Goal: Task Accomplishment & Management: Manage account settings

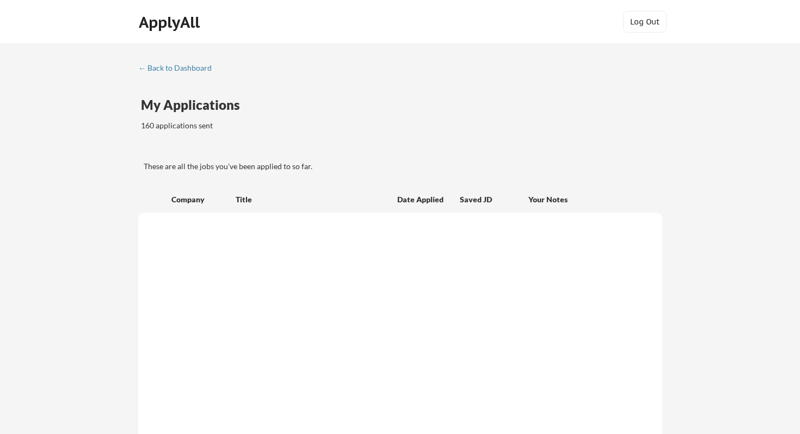
scroll to position [1111, 0]
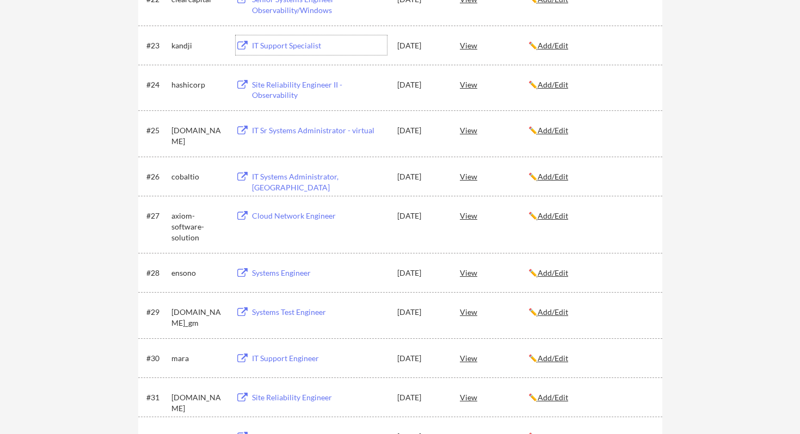
click at [250, 49] on div "IT Support Specialist" at bounding box center [318, 45] width 138 height 20
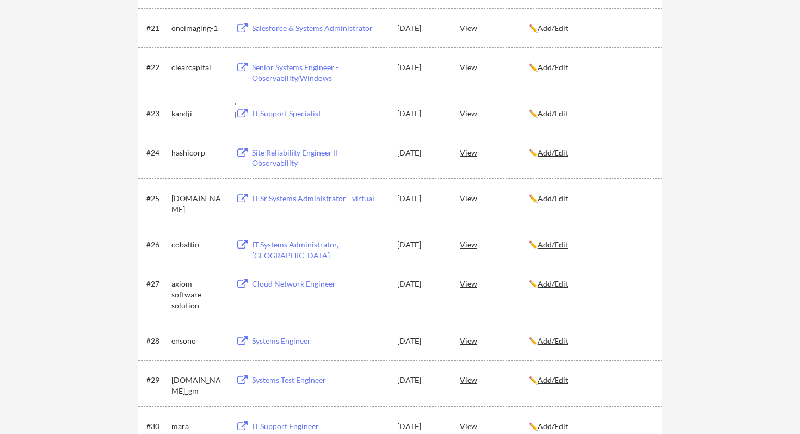
scroll to position [1020, 0]
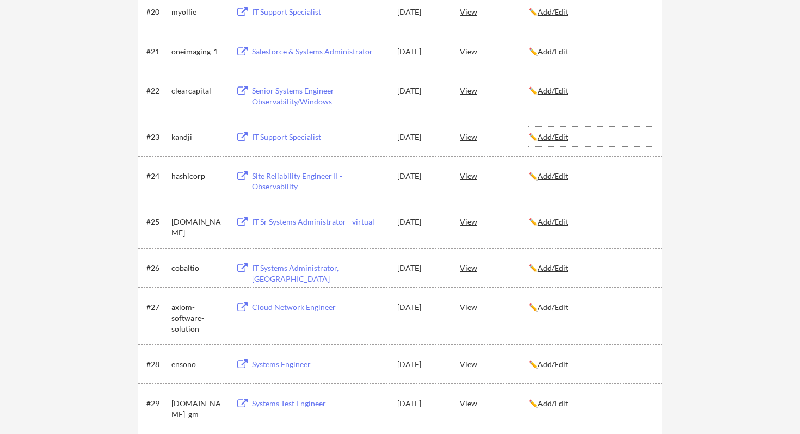
click at [548, 133] on u "Add/Edit" at bounding box center [553, 136] width 30 height 9
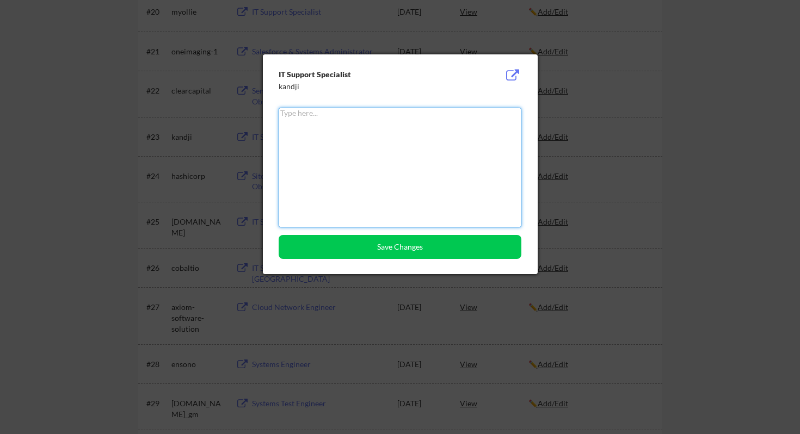
click at [510, 71] on button at bounding box center [513, 75] width 17 height 13
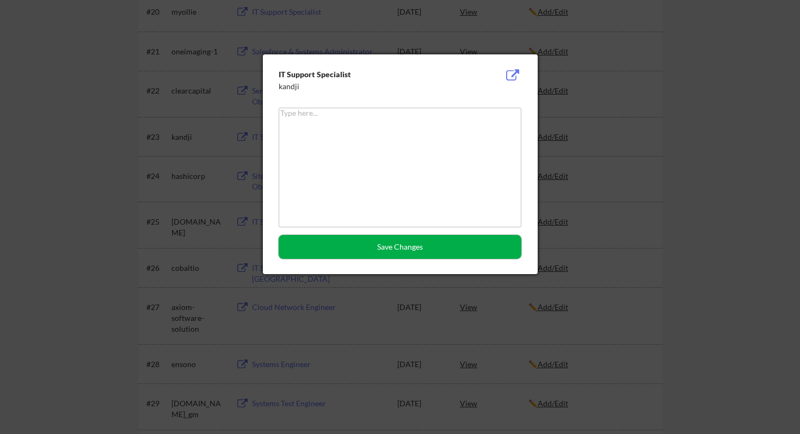
click at [456, 256] on button "Save Changes" at bounding box center [400, 247] width 243 height 24
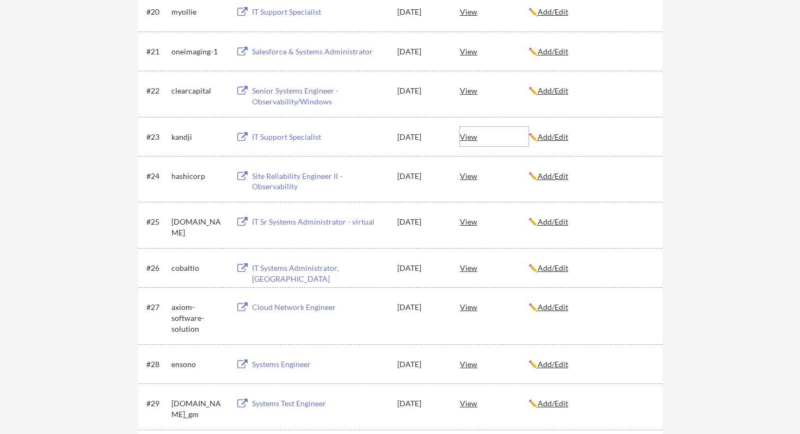
click at [470, 134] on div "View" at bounding box center [494, 137] width 69 height 20
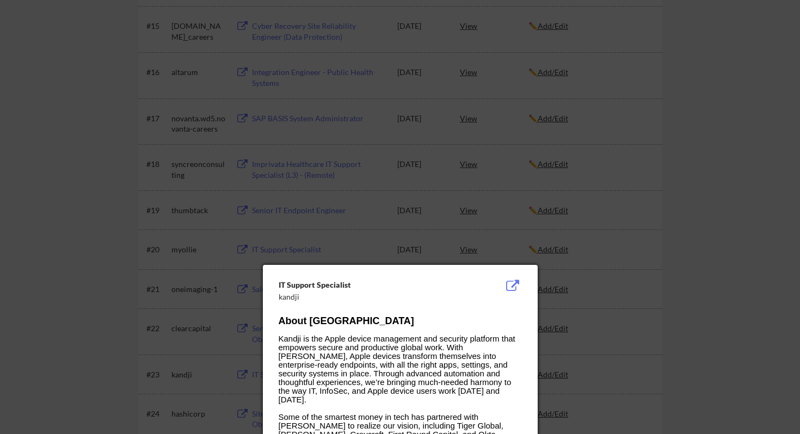
scroll to position [783, 0]
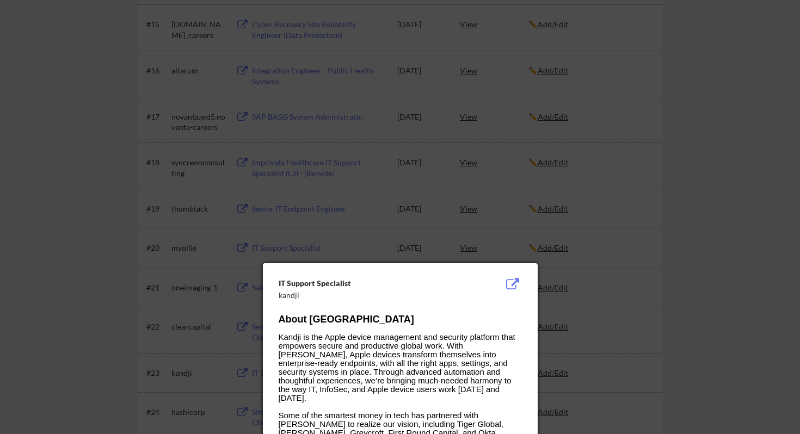
click at [324, 185] on div at bounding box center [400, 217] width 800 height 434
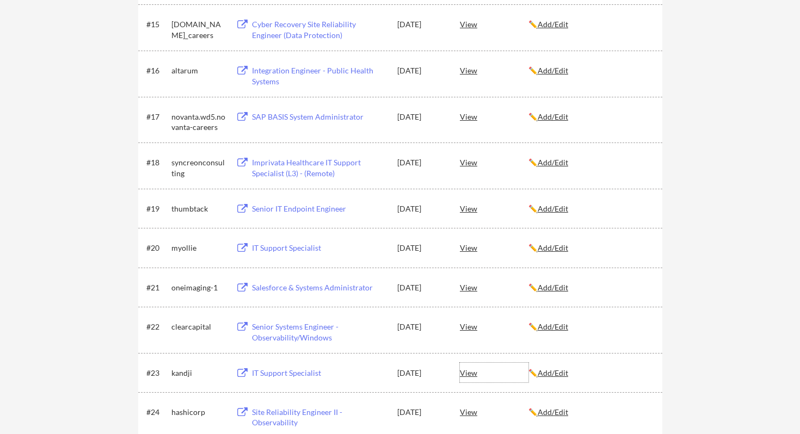
click at [472, 378] on div "View" at bounding box center [494, 373] width 69 height 20
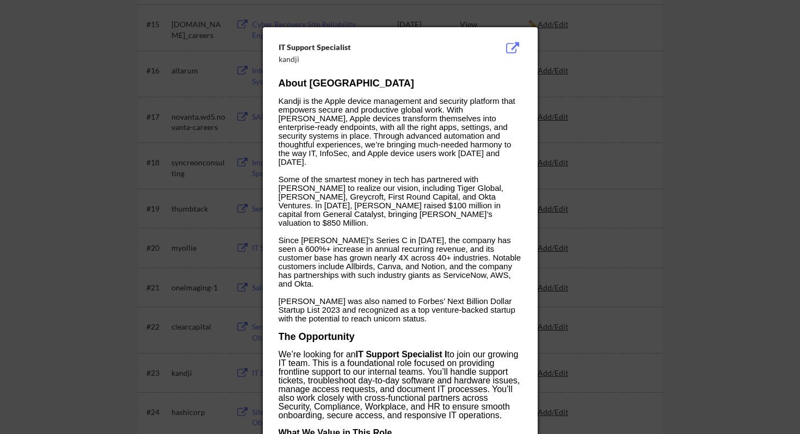
click at [622, 76] on div at bounding box center [400, 217] width 800 height 434
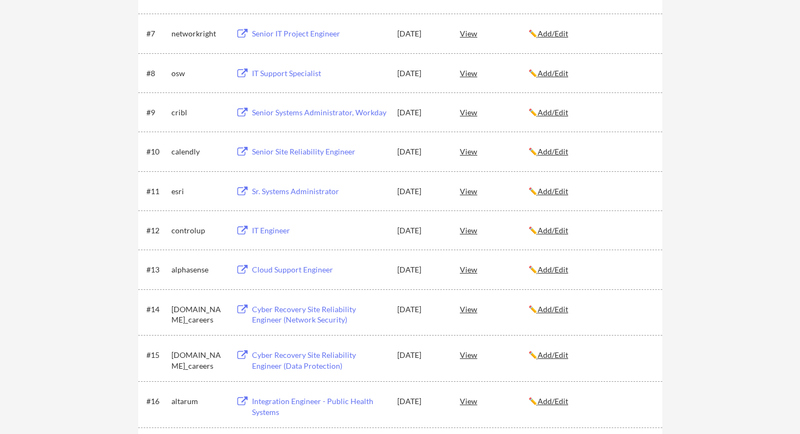
scroll to position [0, 0]
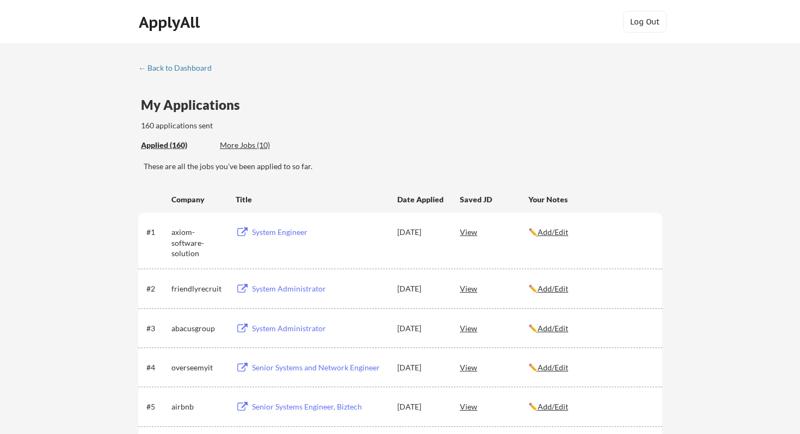
click at [168, 65] on div "← Back to Dashboard" at bounding box center [179, 68] width 82 height 8
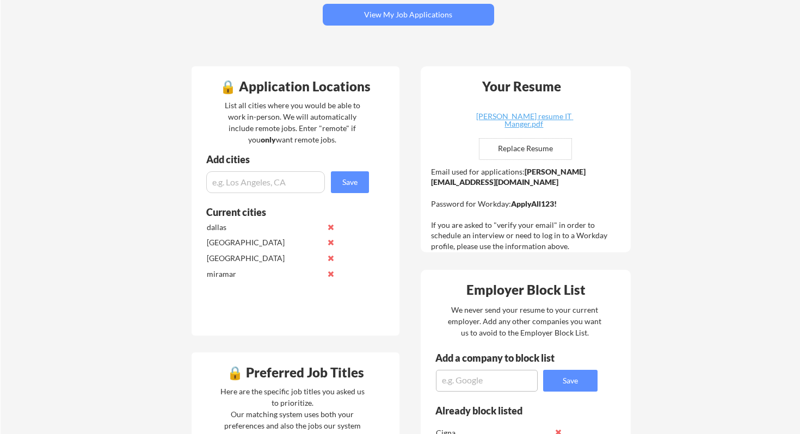
scroll to position [214, 0]
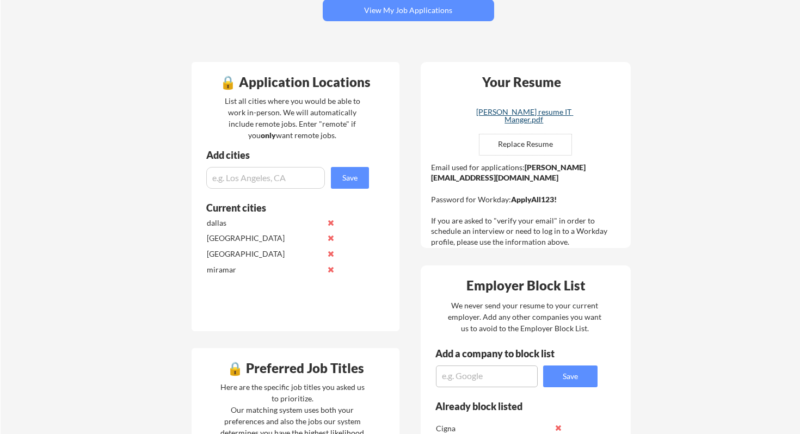
click at [531, 116] on div "Murad M Khan resume IT Manger.pdf" at bounding box center [524, 115] width 130 height 15
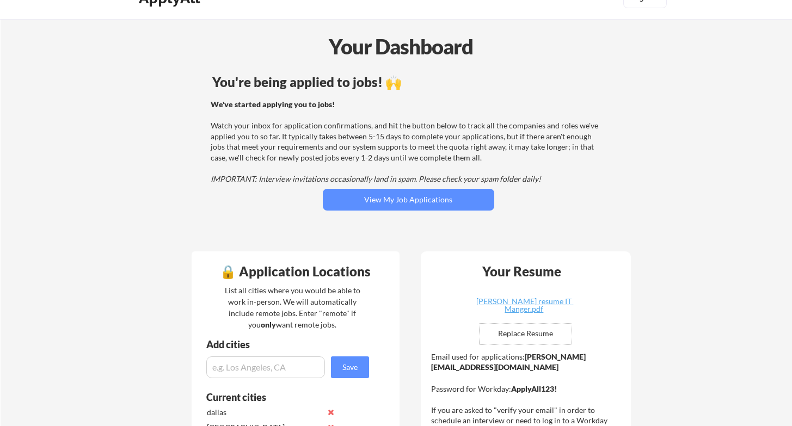
scroll to position [0, 0]
